Goal: Task Accomplishment & Management: Manage account settings

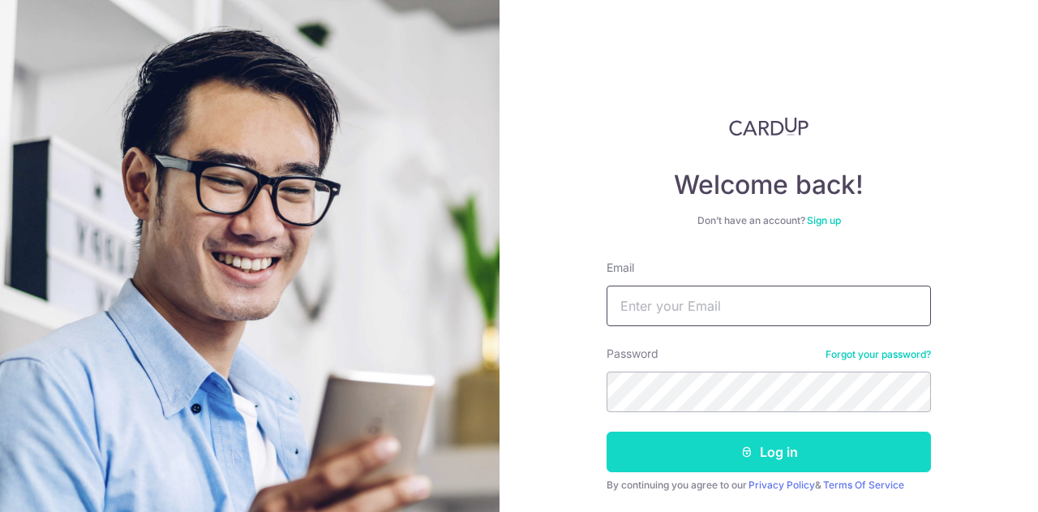
type input "[EMAIL_ADDRESS][DOMAIN_NAME]"
click at [759, 460] on button "Log in" at bounding box center [769, 452] width 324 height 41
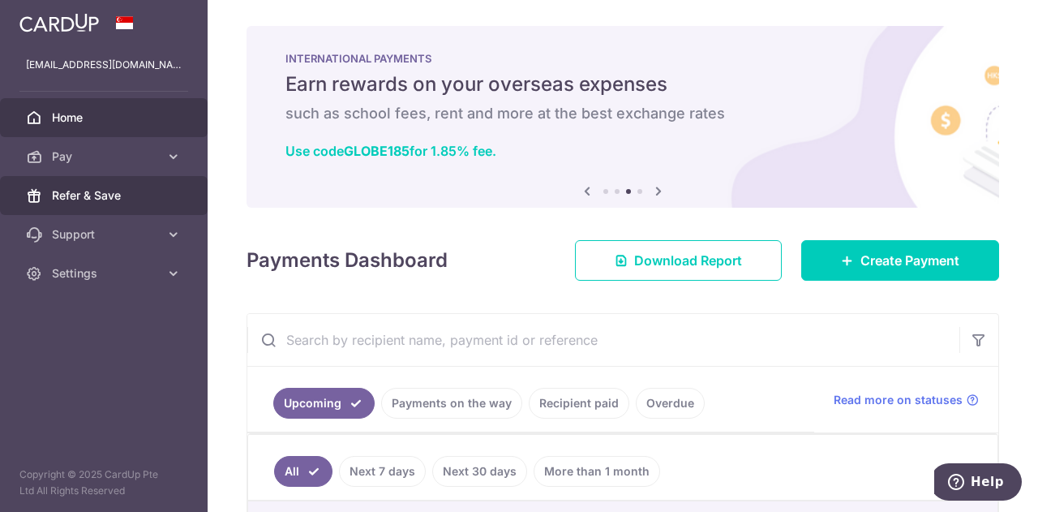
click at [97, 191] on span "Refer & Save" at bounding box center [105, 195] width 107 height 16
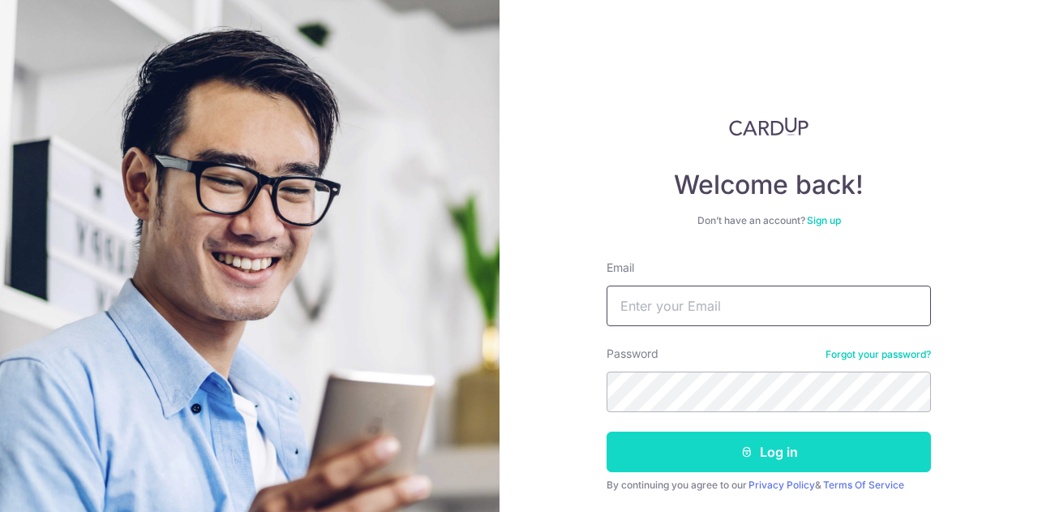
type input "[EMAIL_ADDRESS][DOMAIN_NAME]"
click at [644, 462] on button "Log in" at bounding box center [769, 452] width 324 height 41
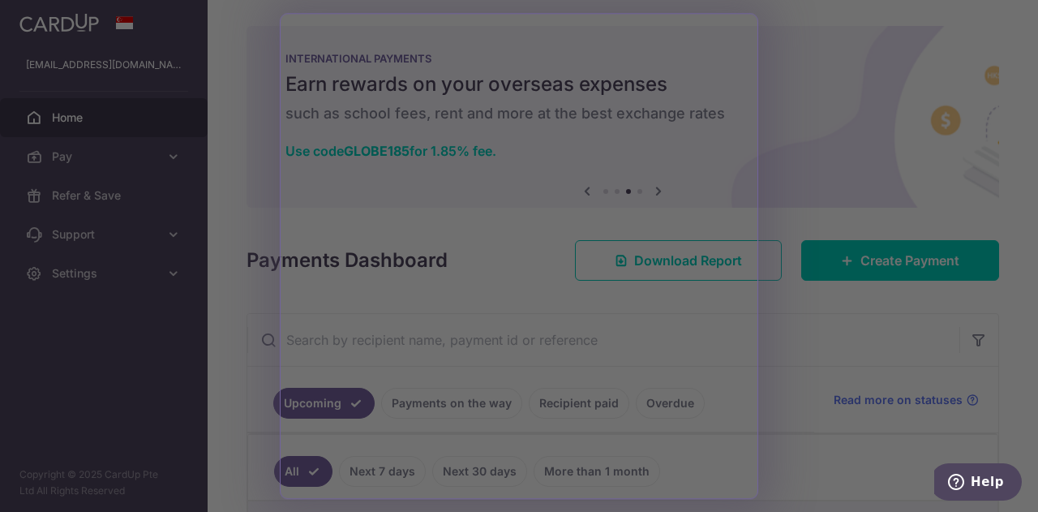
click at [894, 208] on div at bounding box center [524, 258] width 1049 height 517
